Goal: Navigation & Orientation: Find specific page/section

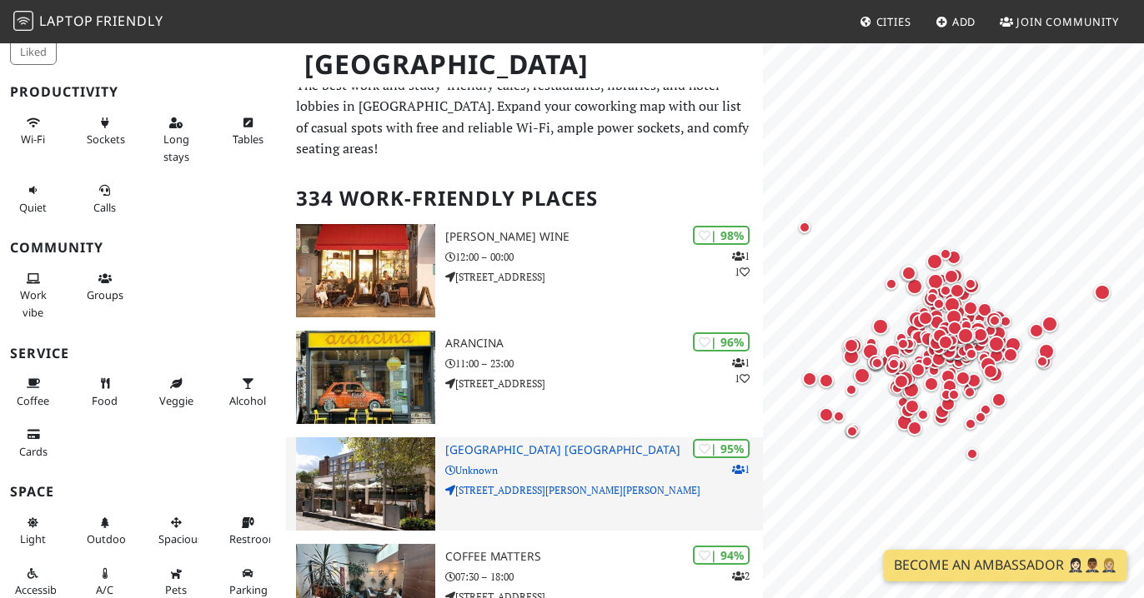
scroll to position [17, 0]
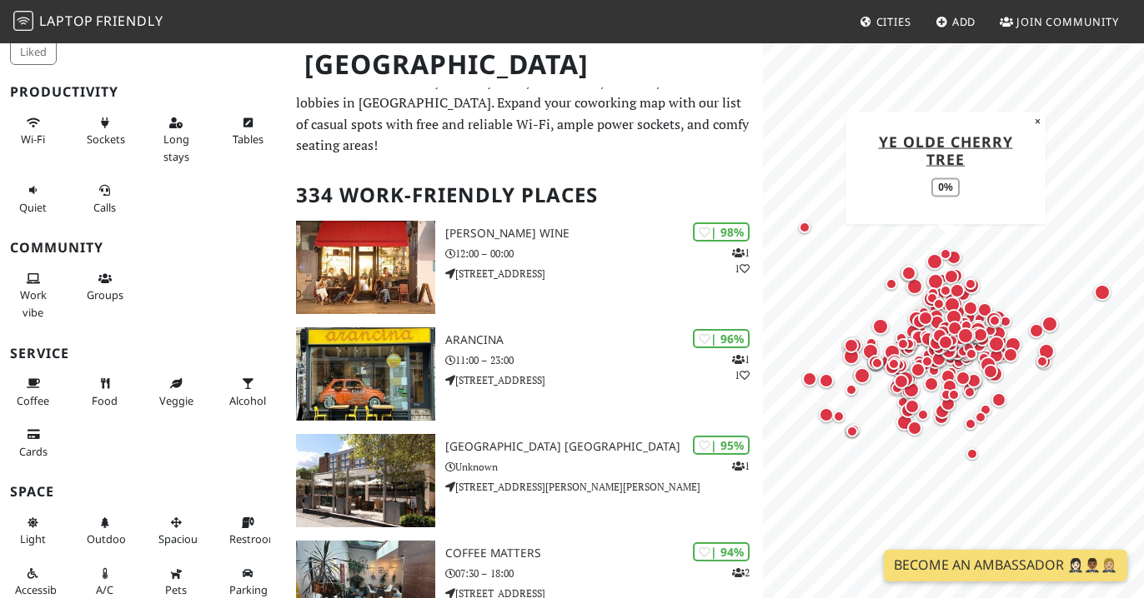
click at [949, 251] on div "Map marker" at bounding box center [945, 254] width 12 height 12
click at [931, 258] on div "Map marker" at bounding box center [934, 261] width 17 height 17
click at [934, 279] on div "Map marker" at bounding box center [935, 281] width 17 height 17
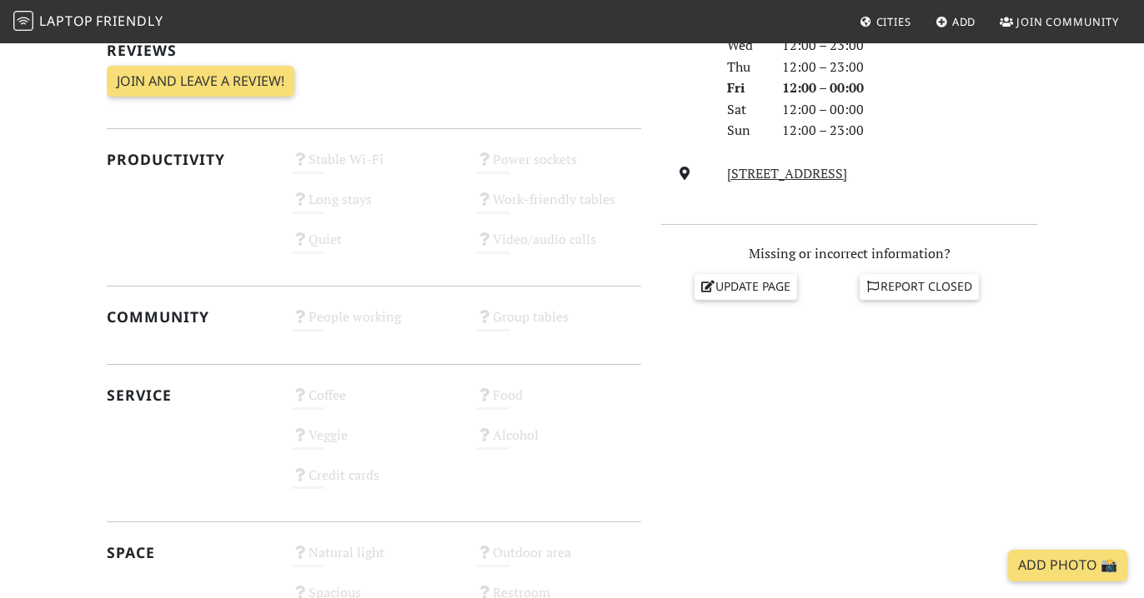
scroll to position [543, 0]
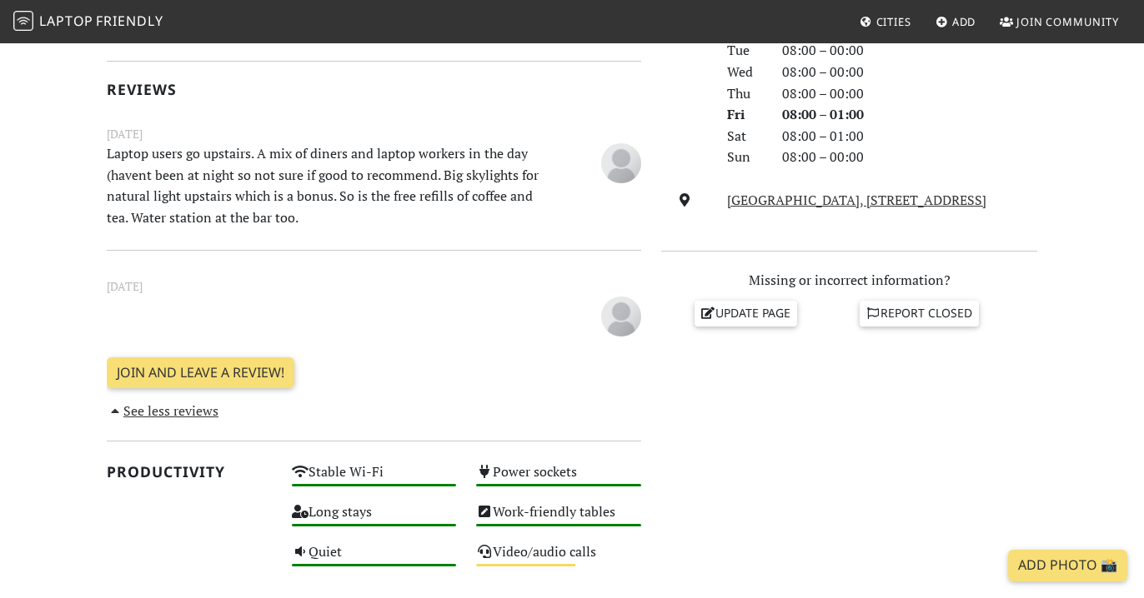
scroll to position [553, 0]
